Goal: Transaction & Acquisition: Download file/media

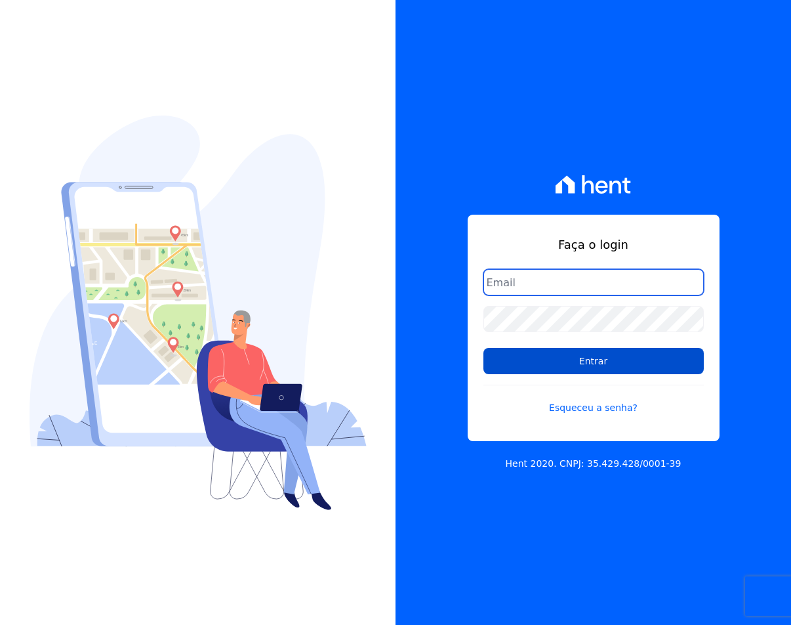
type input "sac@jdgconstrutora.com.br"
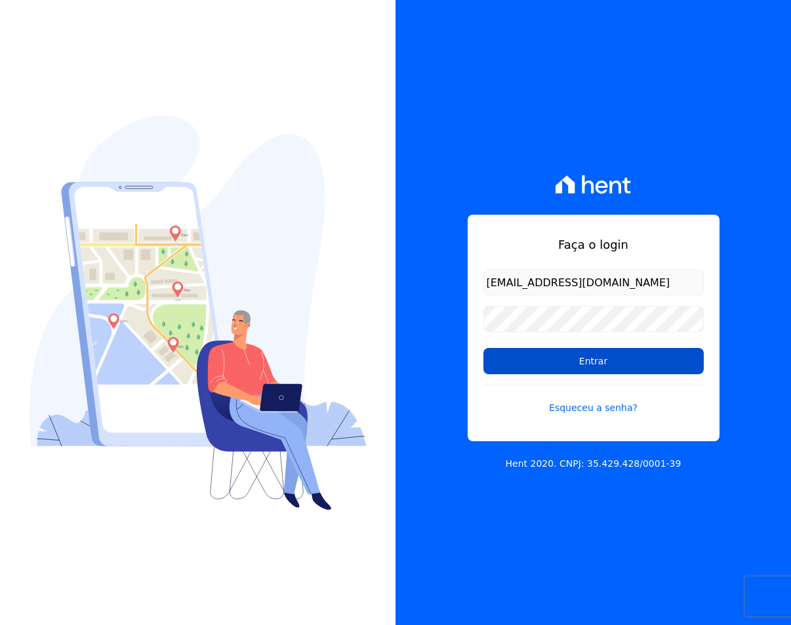
click at [616, 371] on input "Entrar" at bounding box center [594, 361] width 220 height 26
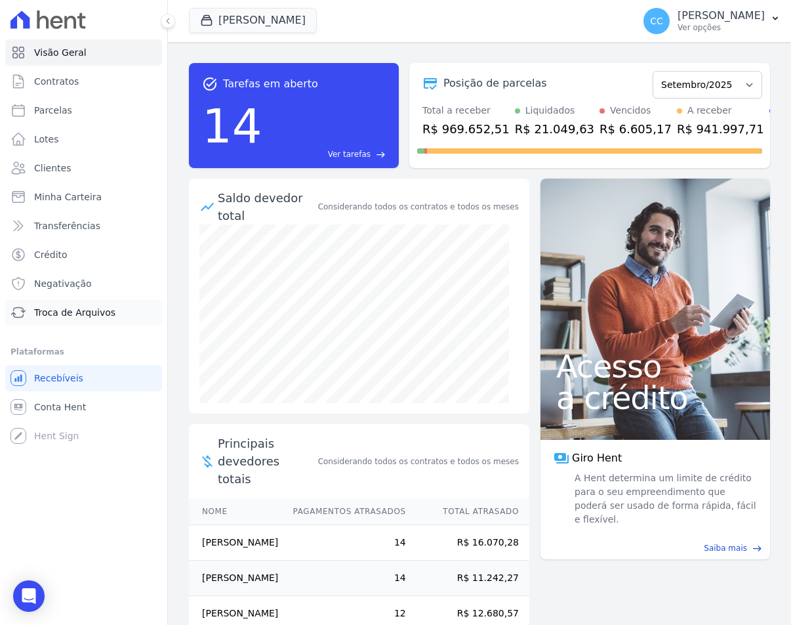
click at [73, 312] on span "Troca de Arquivos" at bounding box center [74, 312] width 81 height 13
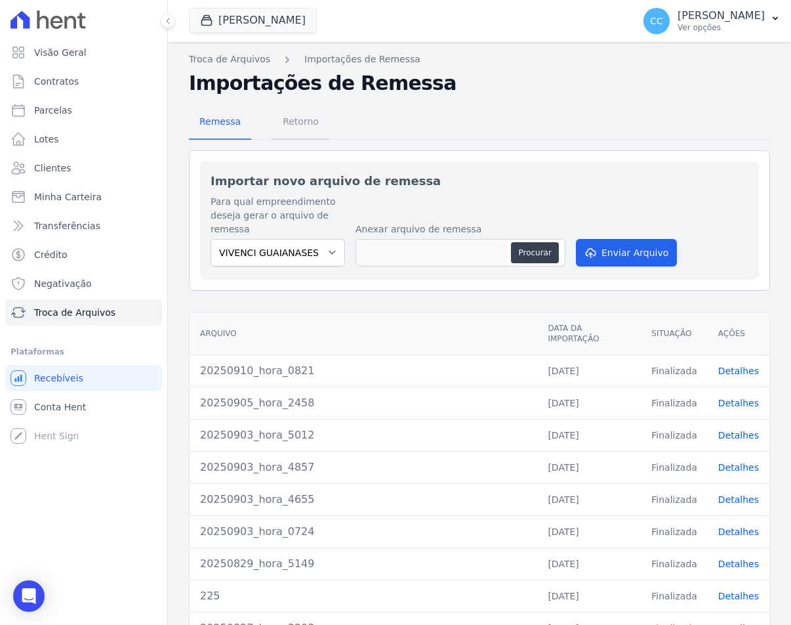
click at [289, 119] on span "Retorno" at bounding box center [301, 121] width 52 height 26
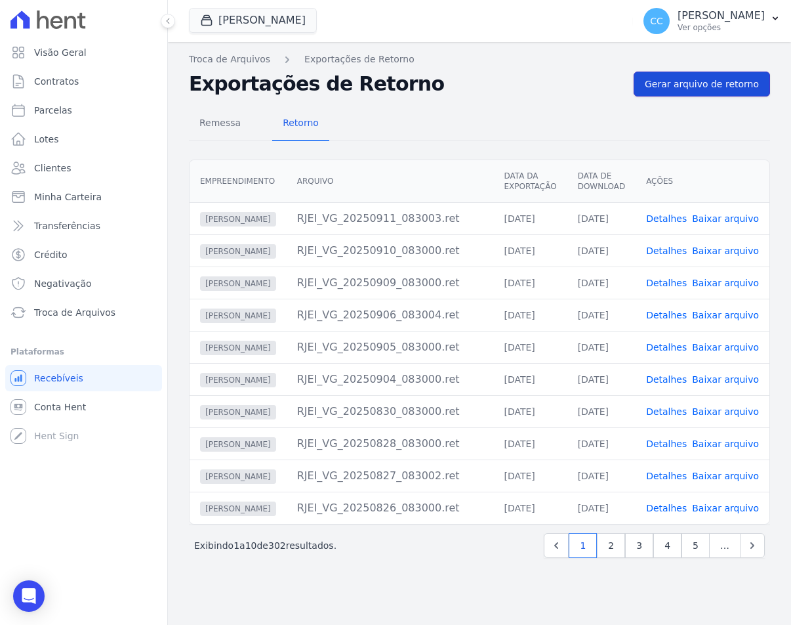
click at [657, 79] on span "Gerar arquivo de retorno" at bounding box center [702, 83] width 114 height 13
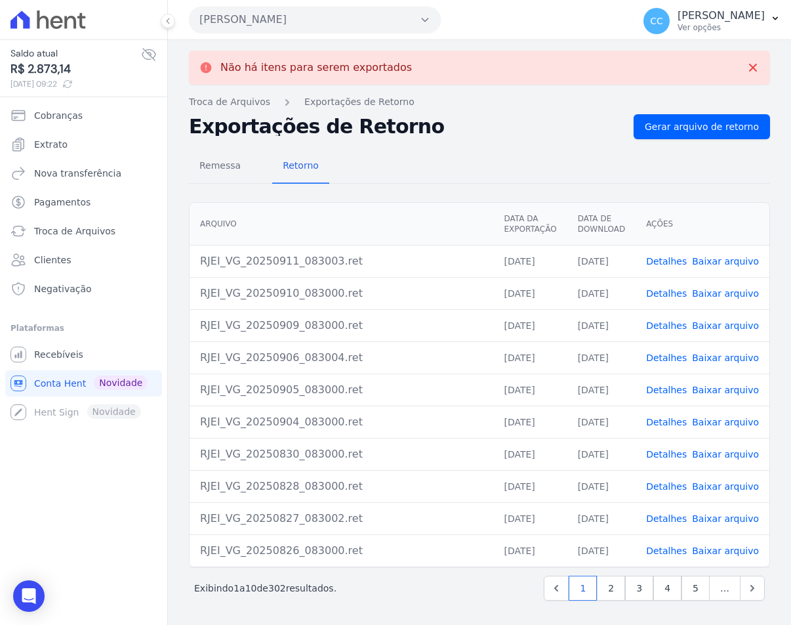
click at [245, 20] on button "[PERSON_NAME]" at bounding box center [315, 20] width 252 height 26
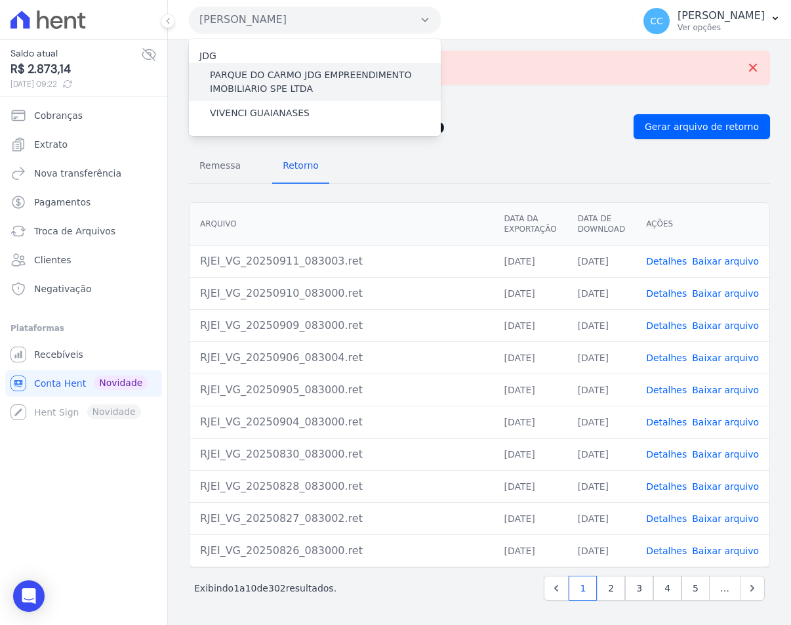
click at [243, 79] on label "PARQUE DO CARMO JDG EMPREENDIMENTO IMOBILIARIO SPE LTDA" at bounding box center [325, 82] width 231 height 28
click at [0, 0] on input "PARQUE DO CARMO JDG EMPREENDIMENTO IMOBILIARIO SPE LTDA" at bounding box center [0, 0] width 0 height 0
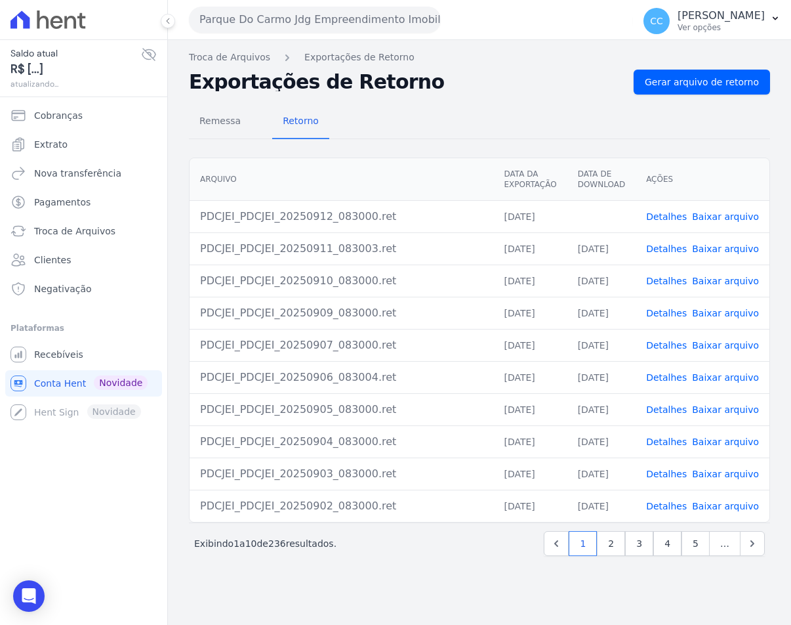
click at [735, 216] on link "Baixar arquivo" at bounding box center [725, 216] width 67 height 10
click at [410, 84] on h2 "Exportações de Retorno" at bounding box center [406, 82] width 434 height 18
click at [480, 136] on div "Remessa Retorno" at bounding box center [479, 122] width 581 height 34
drag, startPoint x: 555, startPoint y: 104, endPoint x: 542, endPoint y: 93, distance: 17.2
click at [555, 104] on div "Remessa Retorno [GEOGRAPHIC_DATA] Data da Exportação Data de Download Ações PDC…" at bounding box center [479, 331] width 581 height 474
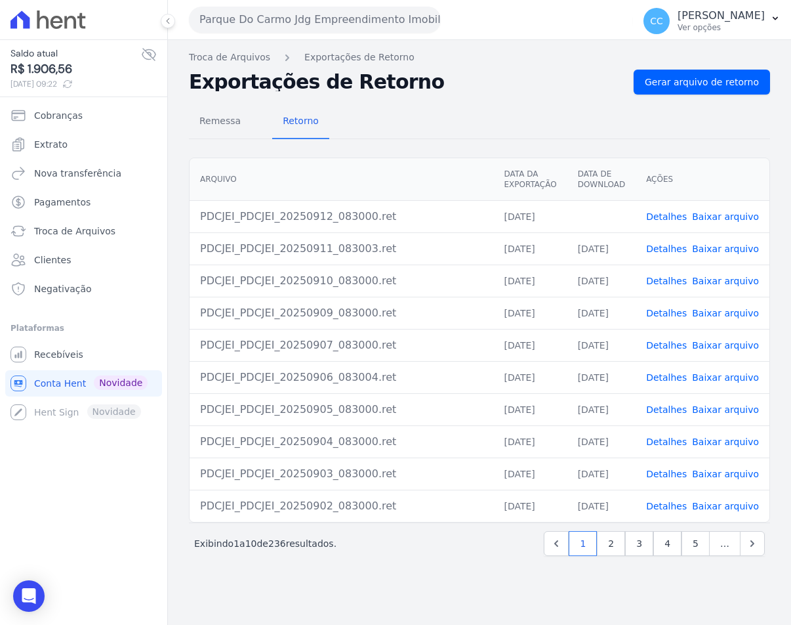
click at [535, 95] on div "Remessa Retorno [GEOGRAPHIC_DATA] Data da Exportação Data de Download Ações PDC…" at bounding box center [479, 331] width 581 height 474
